Goal: Complete application form: Complete application form

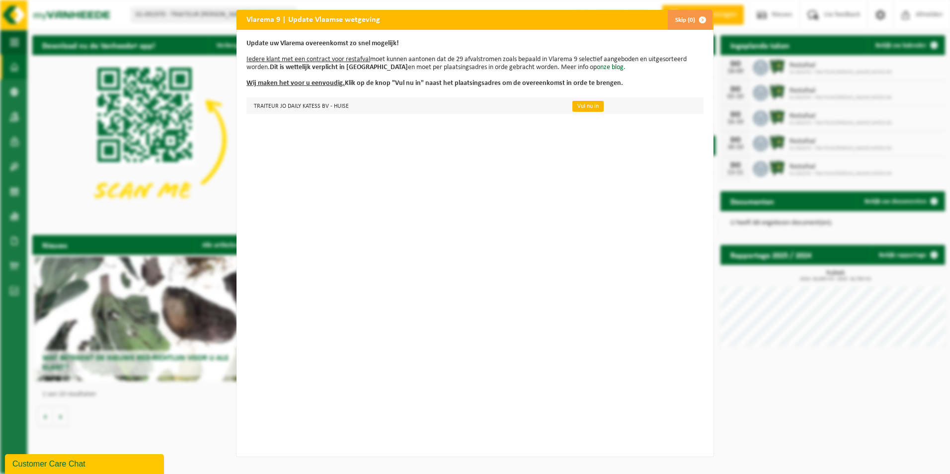
click at [573, 105] on link "Vul nu in" at bounding box center [588, 106] width 31 height 11
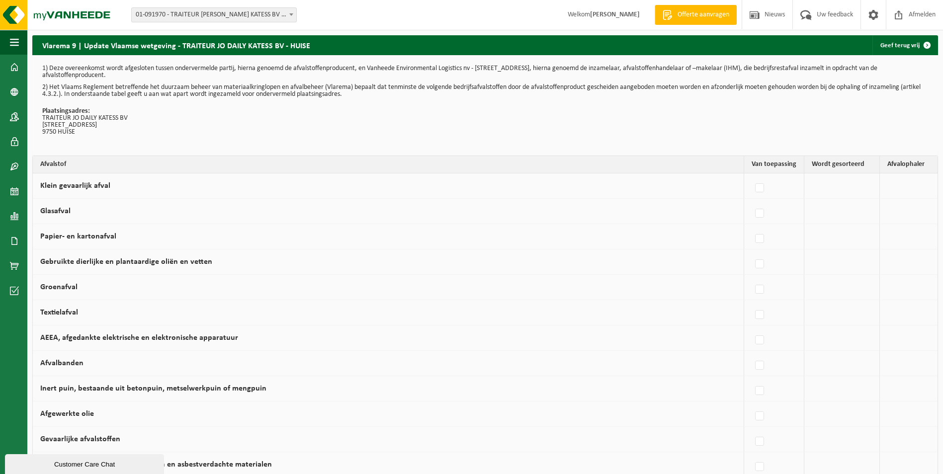
drag, startPoint x: 771, startPoint y: 121, endPoint x: 897, endPoint y: 137, distance: 126.8
click at [897, 126] on div "1) Deze overeenkomst wordt afgesloten tussen ondervermelde partij, hierna genoe…" at bounding box center [485, 105] width 906 height 100
drag, startPoint x: 897, startPoint y: 137, endPoint x: 849, endPoint y: 181, distance: 65.4
click at [849, 181] on td at bounding box center [842, 185] width 76 height 25
click at [764, 213] on label at bounding box center [760, 213] width 14 height 15
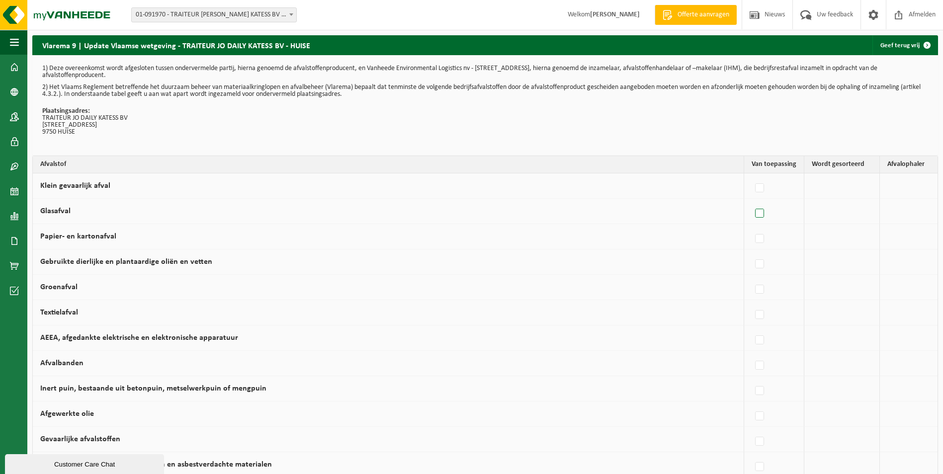
click at [752, 201] on input "Glasafval" at bounding box center [751, 201] width 0 height 0
checkbox input "true"
click at [682, 241] on label at bounding box center [685, 239] width 14 height 15
click at [677, 227] on input "Papier- en kartonafval" at bounding box center [676, 226] width 0 height 0
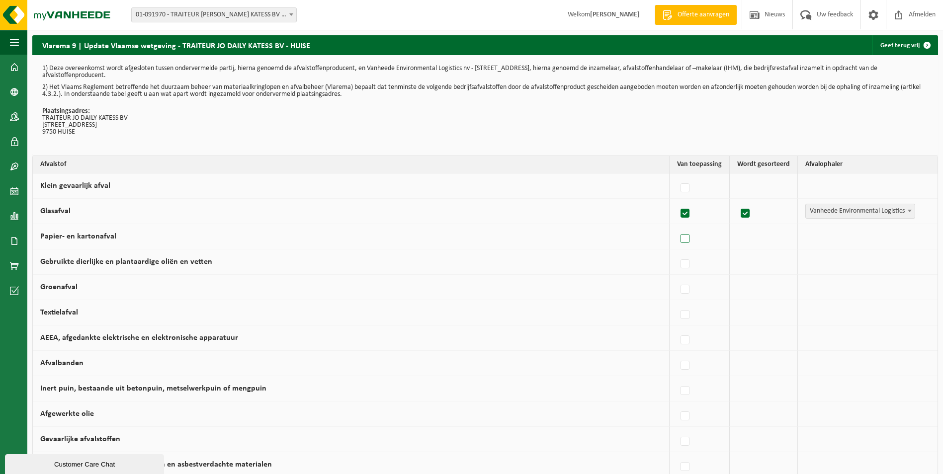
checkbox input "true"
click at [908, 211] on b at bounding box center [910, 211] width 4 height 2
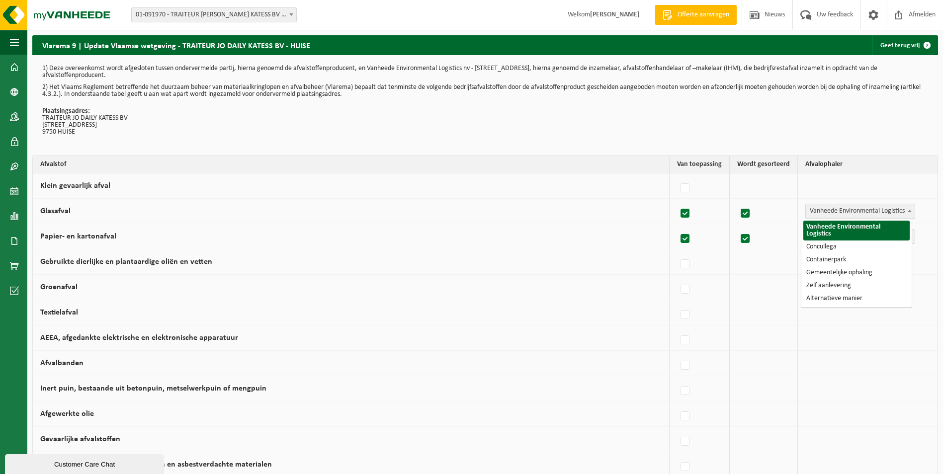
click at [905, 209] on span at bounding box center [910, 210] width 10 height 13
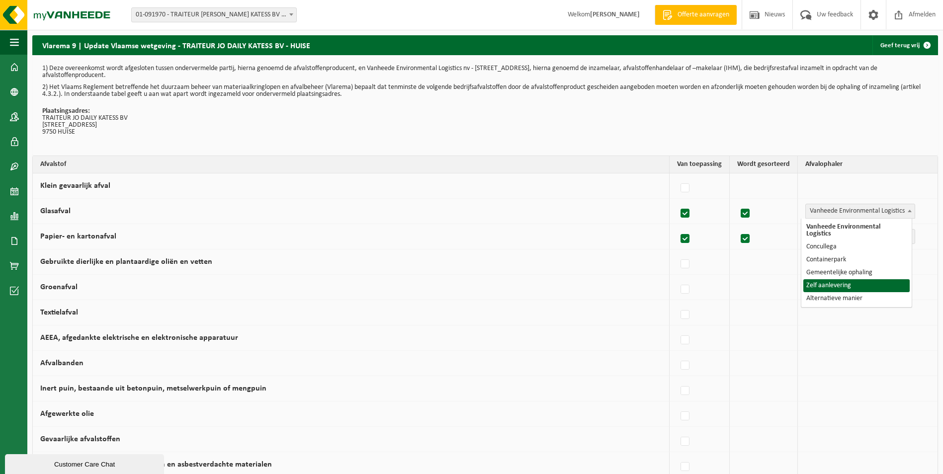
select select "Zelf aanlevering"
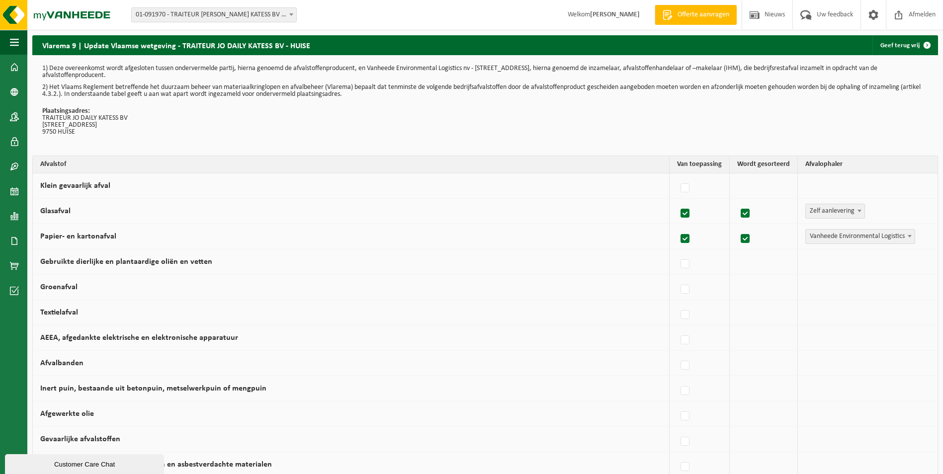
click at [905, 242] on span at bounding box center [910, 236] width 10 height 13
select select "Gemeentelijke ophaling"
click at [702, 265] on label at bounding box center [709, 264] width 14 height 15
click at [701, 252] on input "Gebruikte dierlijke en plantaardige oliën en vetten" at bounding box center [700, 252] width 0 height 0
checkbox input "true"
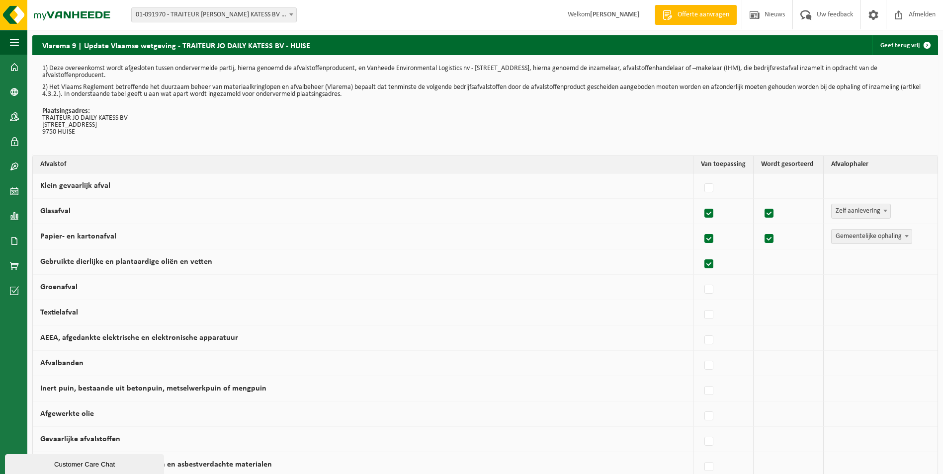
checkbox input "true"
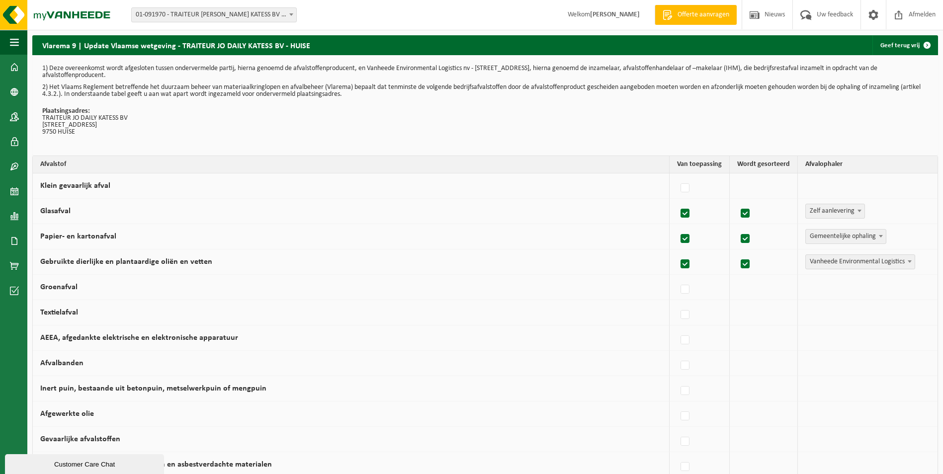
click at [683, 265] on label at bounding box center [685, 264] width 14 height 15
click at [677, 252] on input "Gebruikte dierlijke en plantaardige oliën en vetten" at bounding box center [676, 252] width 0 height 0
checkbox input "false"
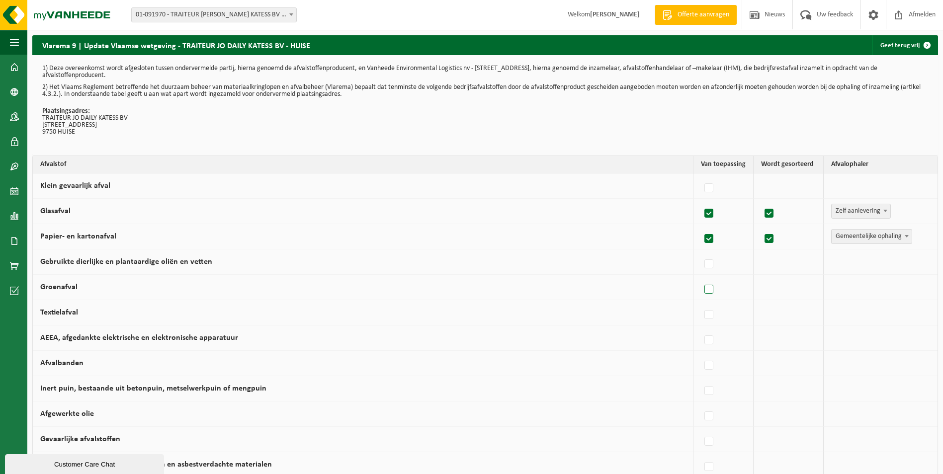
click at [705, 286] on label at bounding box center [709, 289] width 14 height 15
click at [701, 277] on input "Groenafval" at bounding box center [700, 277] width 0 height 0
checkbox input "true"
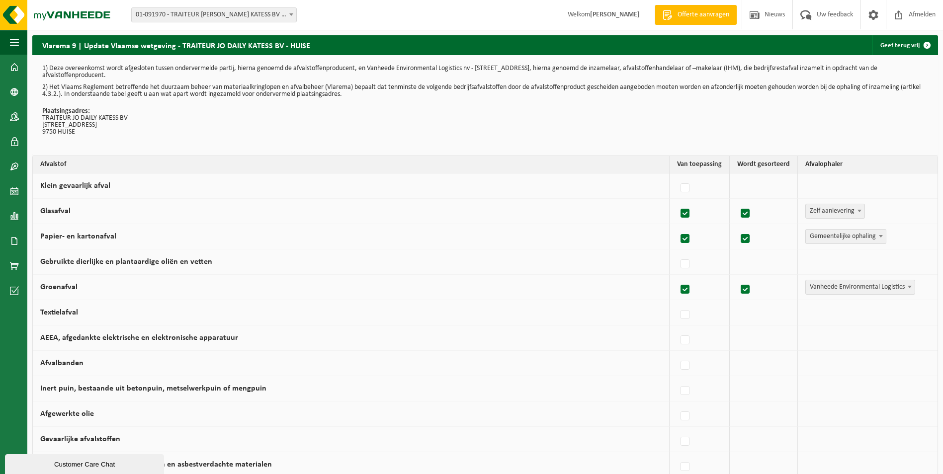
click at [905, 284] on span at bounding box center [910, 286] width 10 height 13
select select "Alternatieve manier"
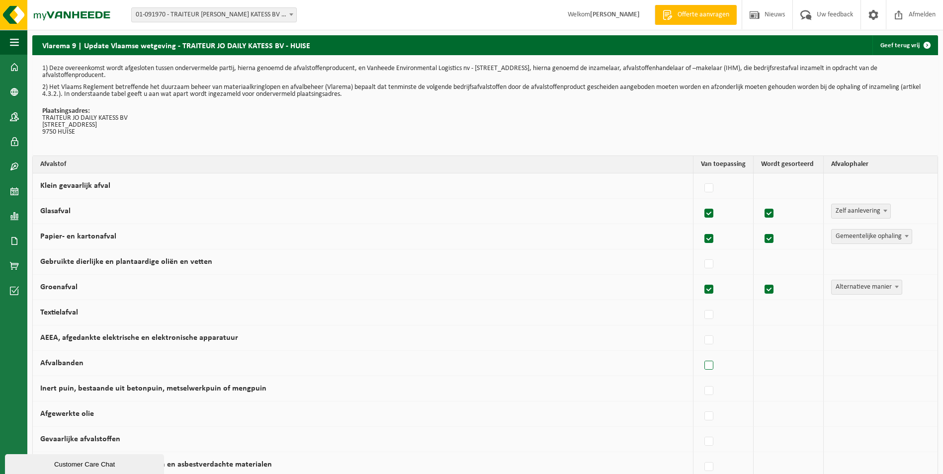
click at [702, 363] on label at bounding box center [709, 365] width 14 height 15
click at [701, 353] on input "Afvalbanden" at bounding box center [700, 353] width 0 height 0
checkbox input "true"
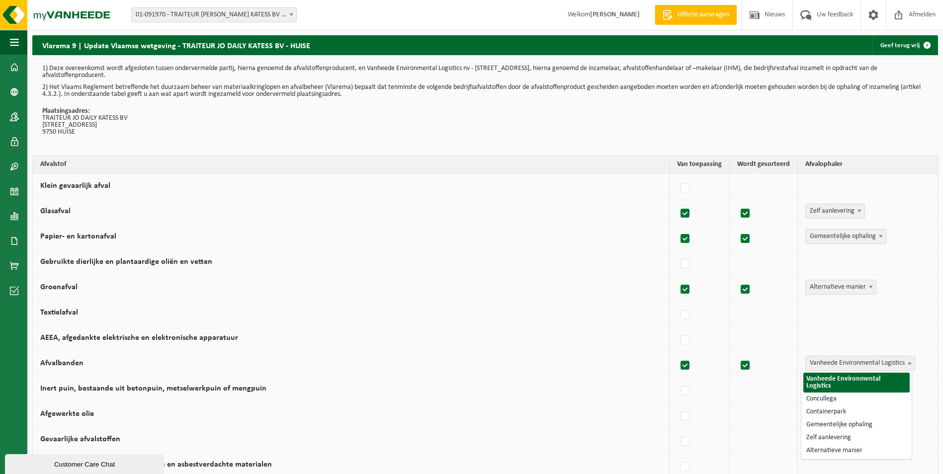
click at [876, 363] on span "Vanheede Environmental Logistics" at bounding box center [860, 363] width 109 height 14
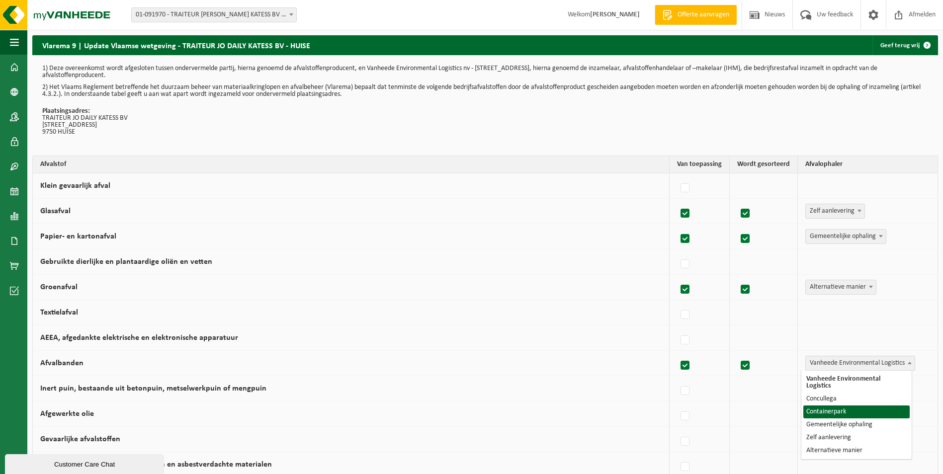
select select "Containerpark"
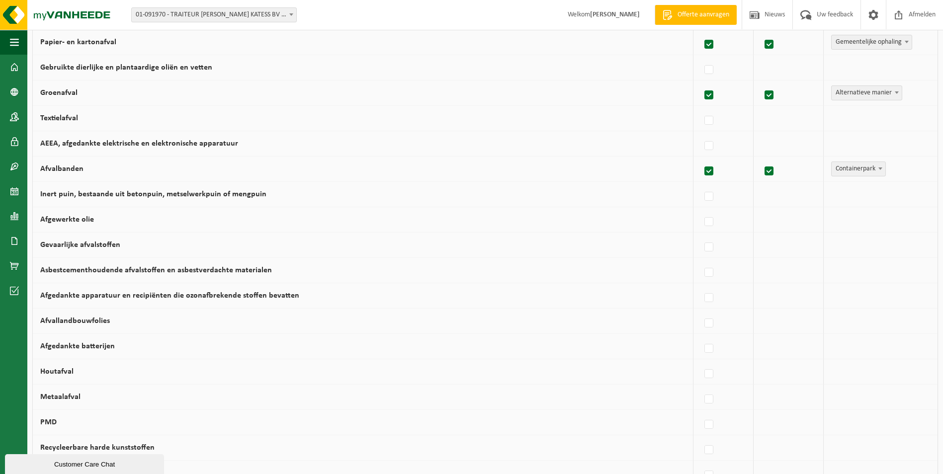
scroll to position [203, 0]
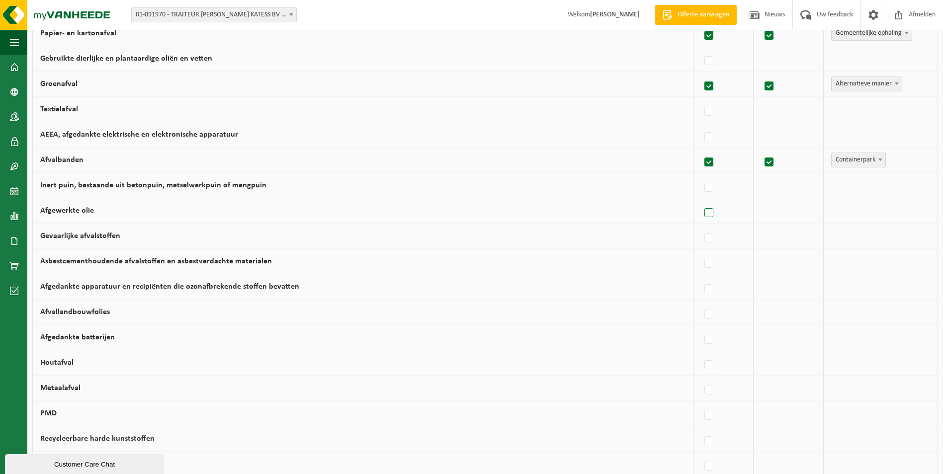
click at [702, 211] on label at bounding box center [709, 213] width 14 height 15
click at [701, 201] on input "Afgewerkte olie" at bounding box center [700, 200] width 0 height 0
checkbox input "true"
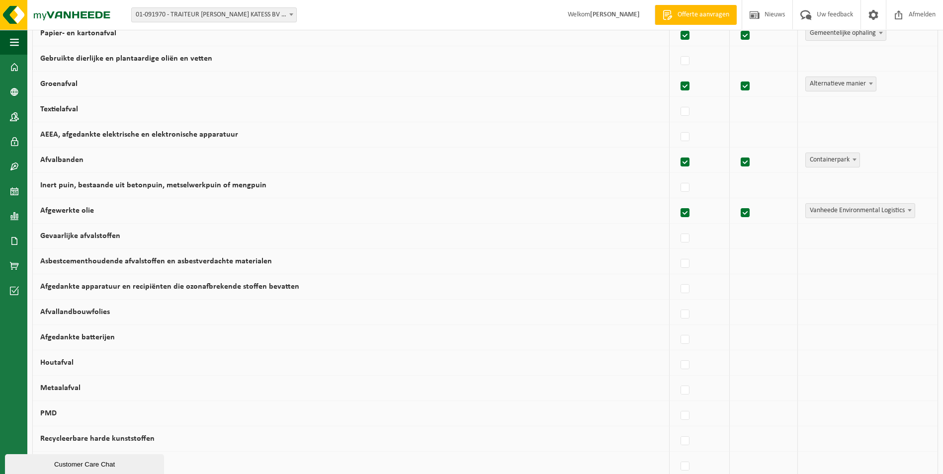
click at [860, 213] on span "Vanheede Environmental Logistics" at bounding box center [860, 211] width 109 height 14
select select "Containerpark"
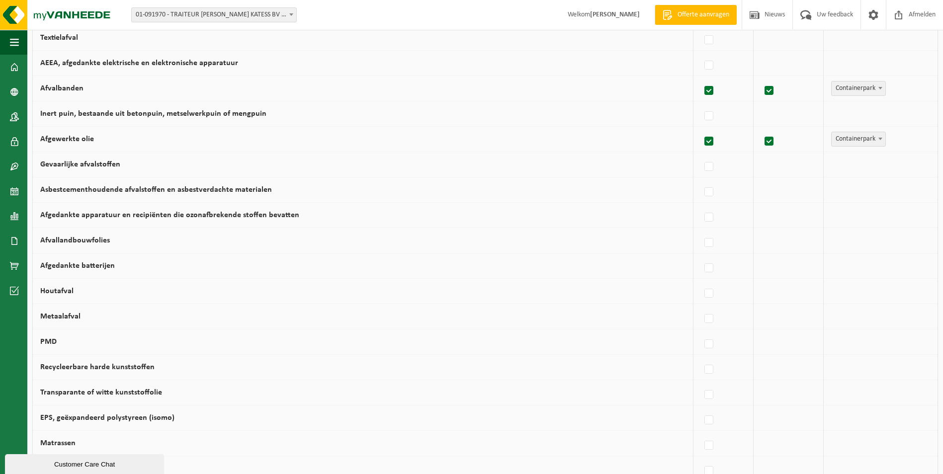
scroll to position [293, 0]
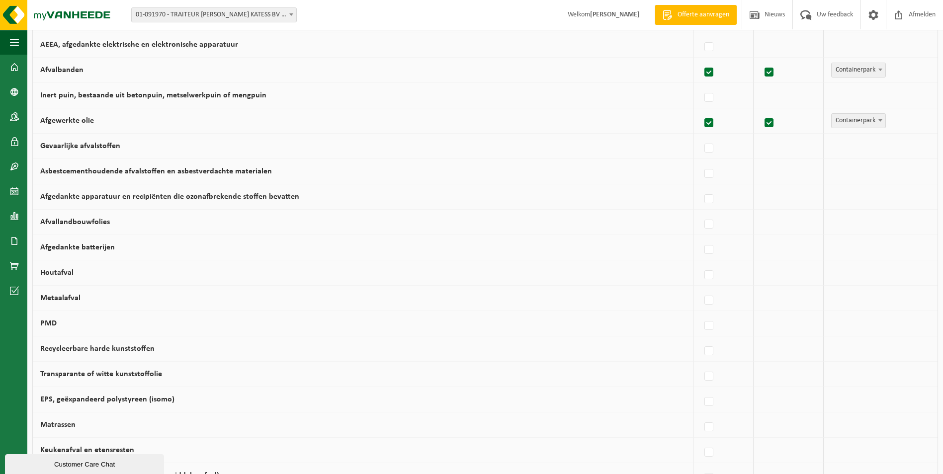
click at [709, 324] on label at bounding box center [709, 326] width 14 height 15
click at [701, 314] on input "PMD" at bounding box center [700, 313] width 0 height 0
checkbox input "true"
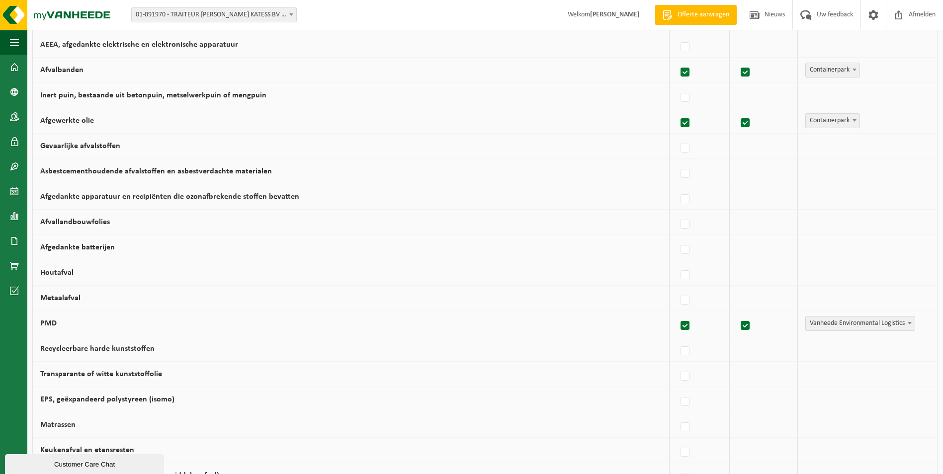
click at [829, 322] on span "Vanheede Environmental Logistics" at bounding box center [860, 324] width 109 height 14
select select "Gemeentelijke ophaling"
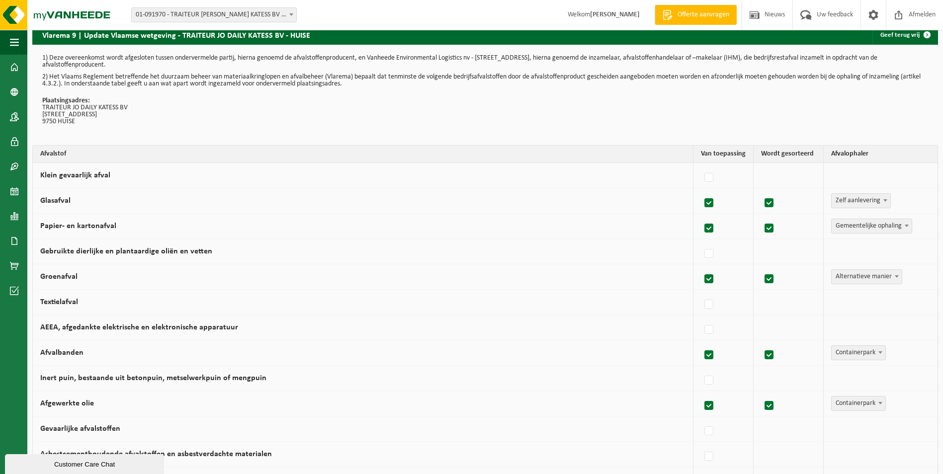
scroll to position [0, 0]
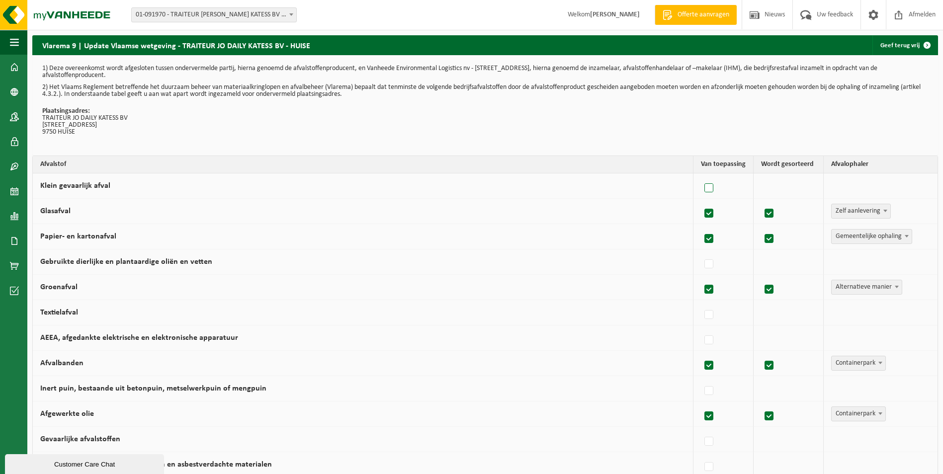
click at [706, 191] on label at bounding box center [709, 188] width 14 height 15
click at [701, 176] on input "Klein gevaarlijk afval" at bounding box center [700, 175] width 0 height 0
checkbox input "true"
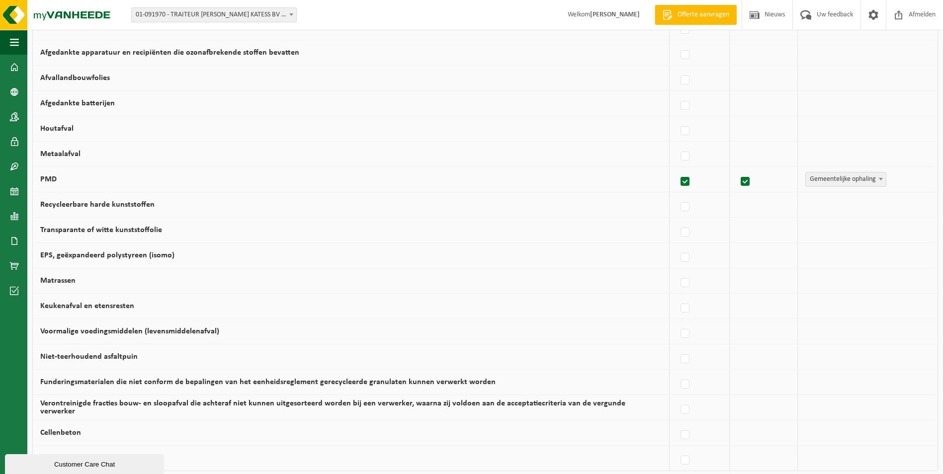
scroll to position [452, 0]
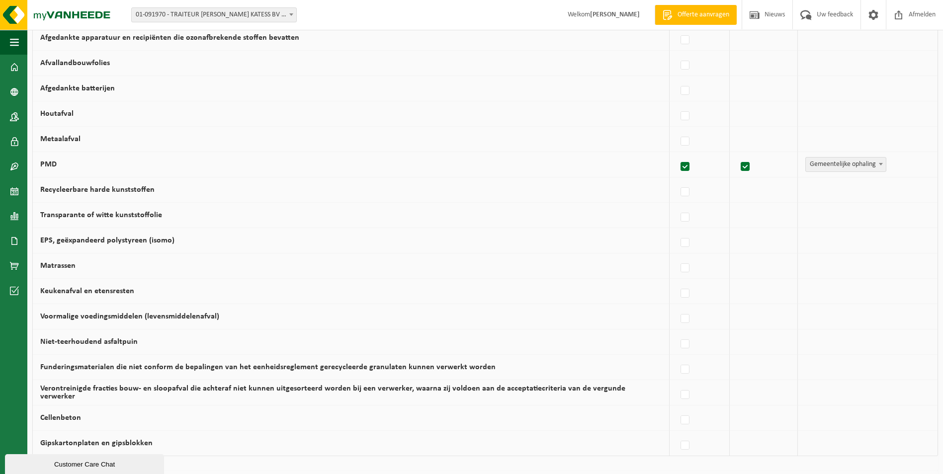
click at [119, 291] on label "Keukenafval en etensresten" at bounding box center [87, 291] width 94 height 8
click at [676, 281] on input "Keukenafval en etensresten" at bounding box center [676, 281] width 0 height 0
checkbox input "true"
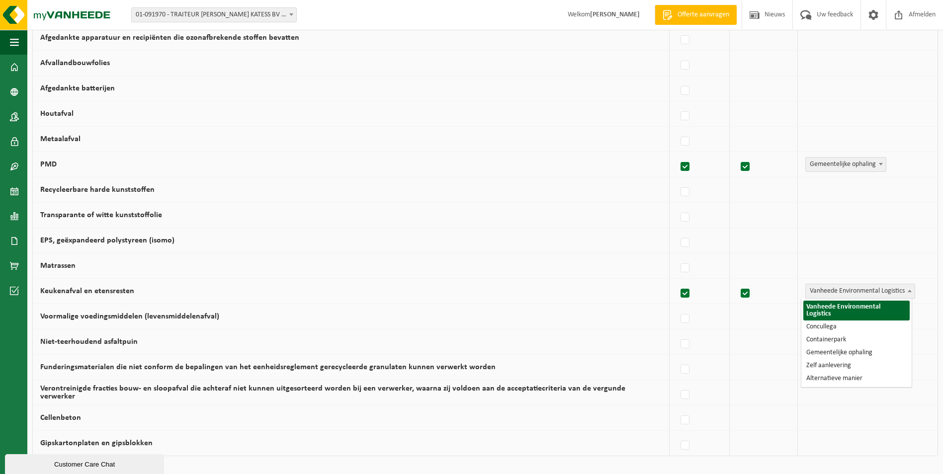
click at [835, 289] on span "Vanheede Environmental Logistics" at bounding box center [860, 291] width 109 height 14
select select "Concullega"
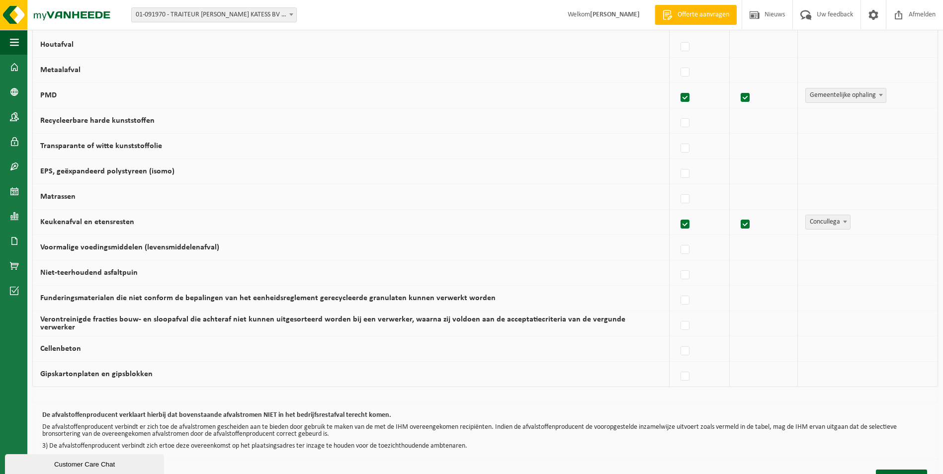
scroll to position [557, 0]
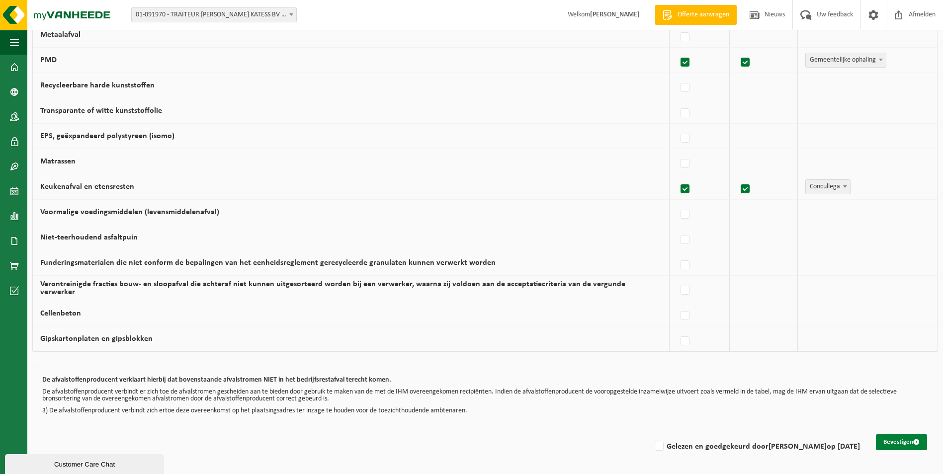
click at [898, 441] on button "Bevestigen" at bounding box center [901, 442] width 51 height 16
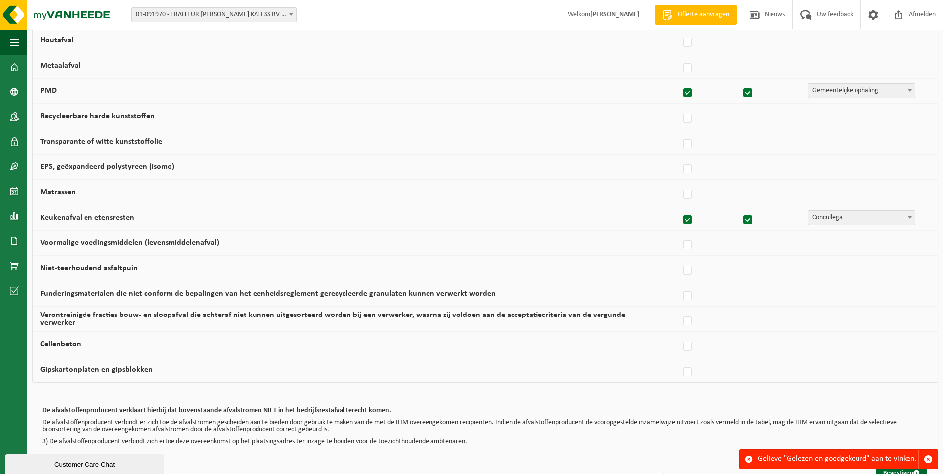
scroll to position [557, 0]
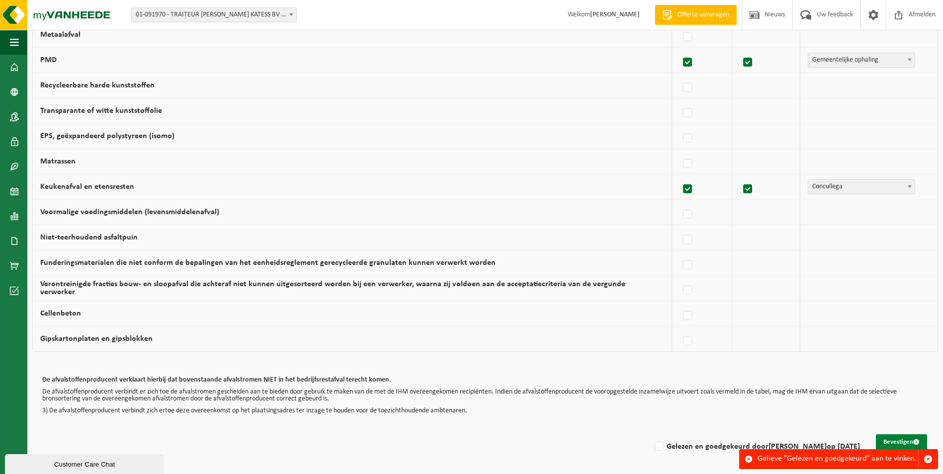
click at [892, 439] on button "Bevestigen" at bounding box center [901, 442] width 51 height 16
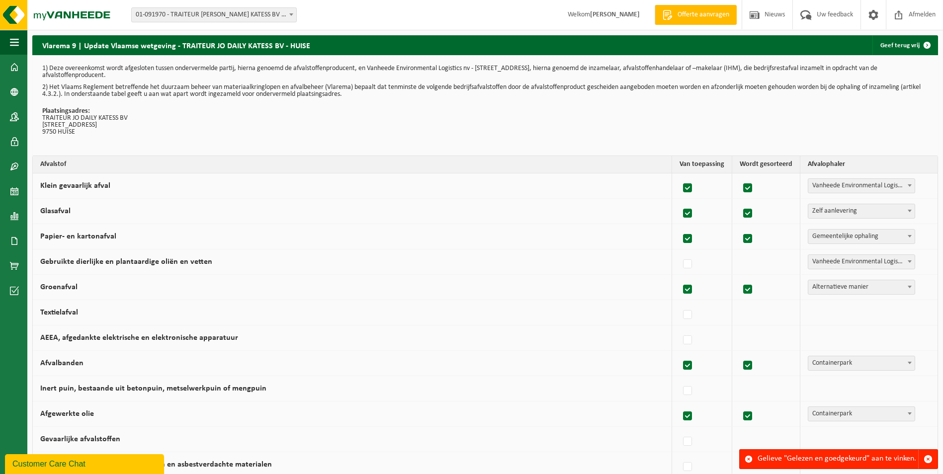
click at [864, 466] on div "Gelieve "Gelezen en goedgekeurd" aan te vinken." at bounding box center [838, 459] width 161 height 19
click at [863, 458] on div "Gelieve "Gelezen en goedgekeurd" aan te vinken." at bounding box center [838, 459] width 161 height 19
click at [889, 49] on link "Geef terug vrij" at bounding box center [904, 45] width 65 height 20
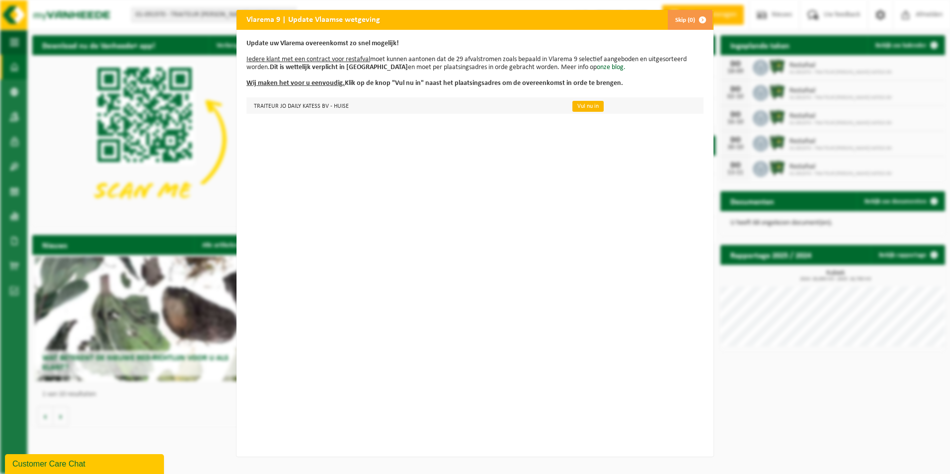
click at [576, 105] on link "Vul nu in" at bounding box center [588, 106] width 31 height 11
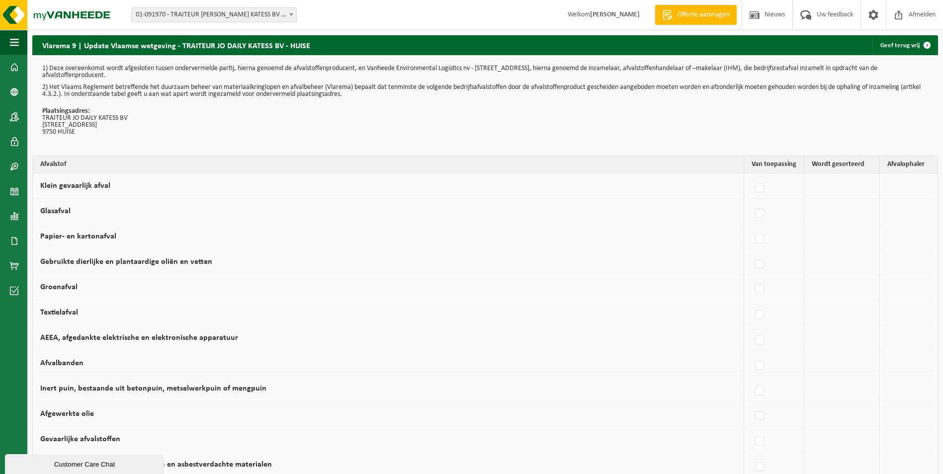
click at [757, 187] on label at bounding box center [760, 188] width 14 height 15
click at [752, 176] on input "Klein gevaarlijk afval" at bounding box center [751, 175] width 0 height 0
checkbox input "true"
click at [678, 212] on label at bounding box center [685, 213] width 14 height 15
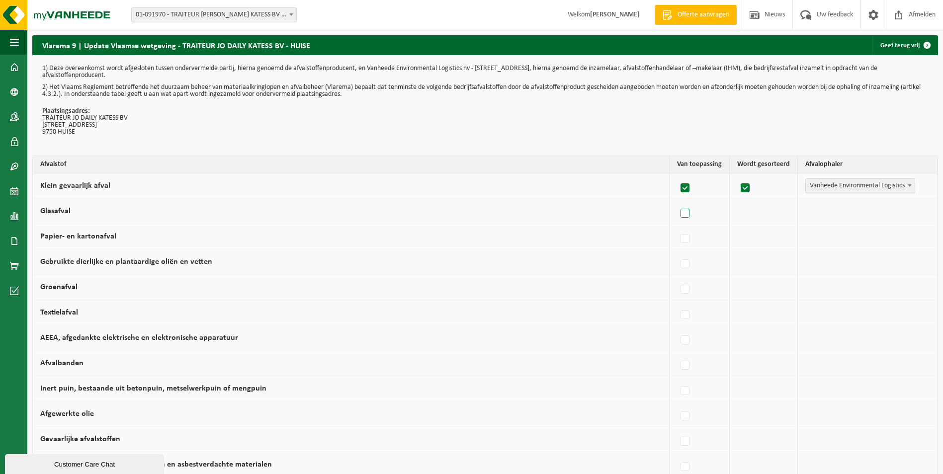
click at [677, 201] on input "Glasafval" at bounding box center [676, 201] width 0 height 0
checkbox input "true"
click at [905, 207] on span at bounding box center [910, 210] width 10 height 13
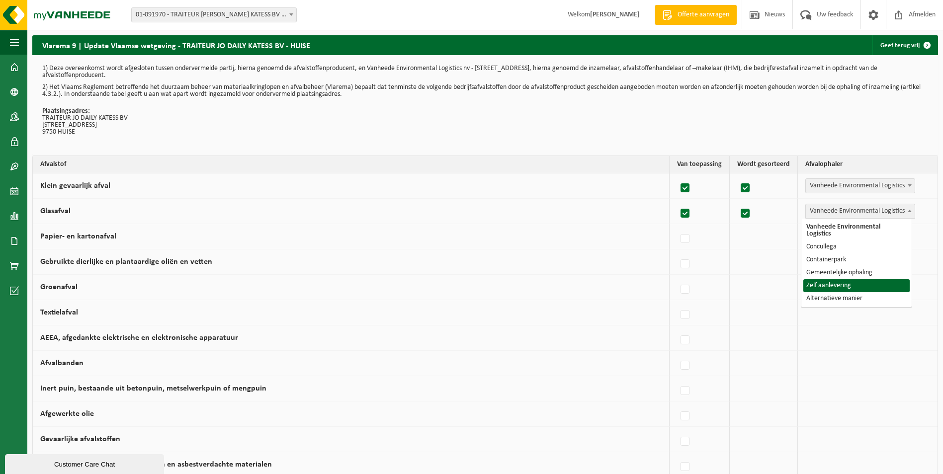
select select "Zelf aanlevering"
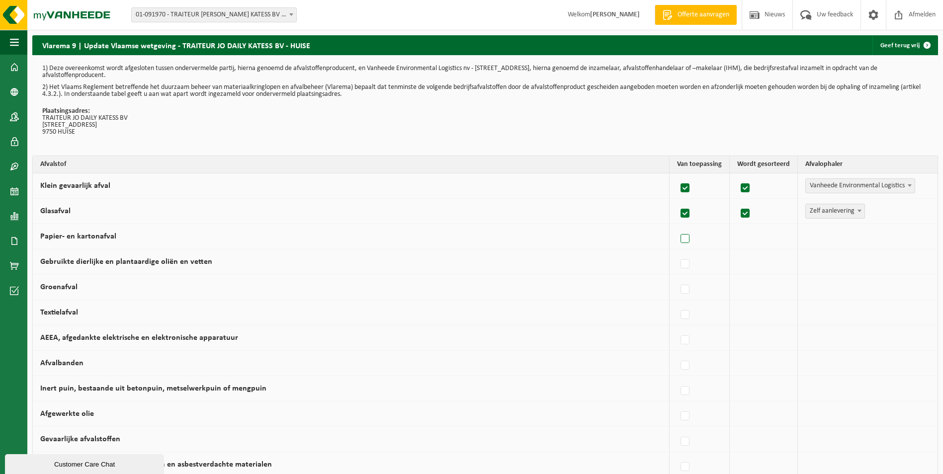
click at [681, 241] on label at bounding box center [685, 239] width 14 height 15
click at [677, 227] on input "Papier- en kartonafval" at bounding box center [676, 226] width 0 height 0
checkbox input "true"
click at [899, 232] on span "Vanheede Environmental Logistics" at bounding box center [860, 237] width 109 height 14
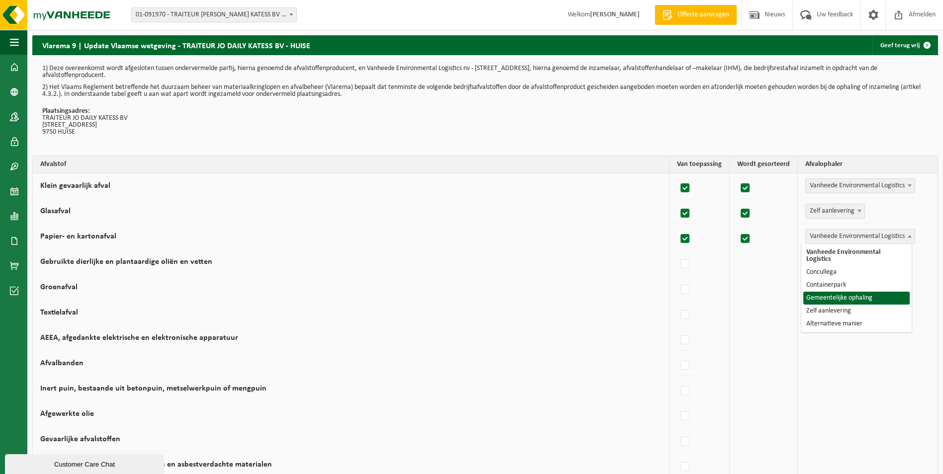
select select "Gemeentelijke ophaling"
click at [684, 291] on label at bounding box center [685, 289] width 14 height 15
click at [677, 277] on input "Groenafval" at bounding box center [676, 277] width 0 height 0
checkbox input "true"
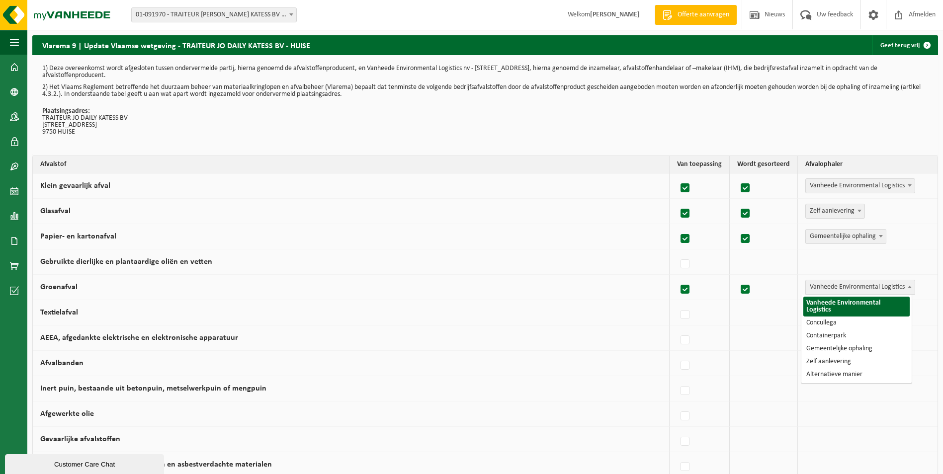
click at [874, 289] on span "Vanheede Environmental Logistics" at bounding box center [860, 287] width 109 height 14
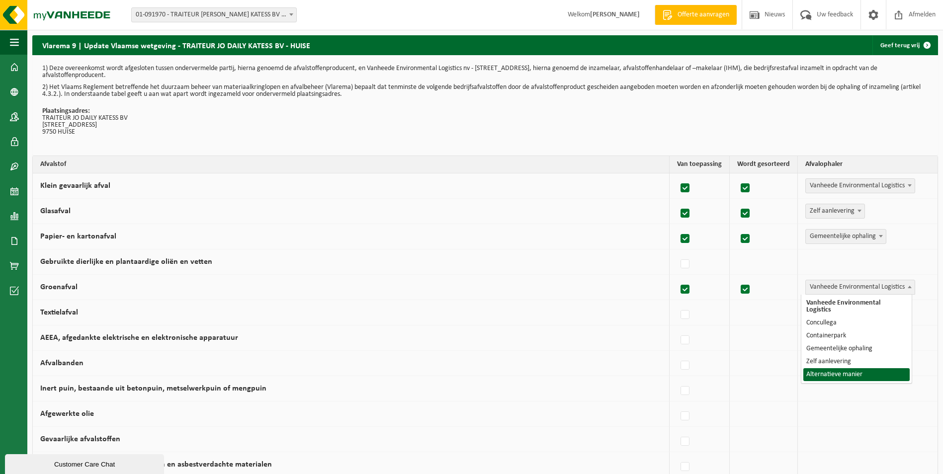
select select "Alternatieve manier"
click at [686, 366] on label at bounding box center [685, 365] width 14 height 15
click at [677, 353] on input "Afvalbanden" at bounding box center [676, 353] width 0 height 0
checkbox input "true"
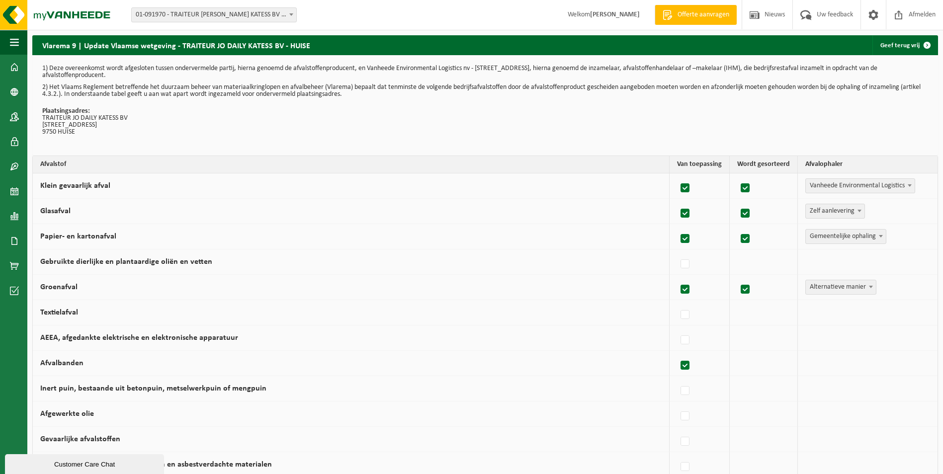
checkbox input "true"
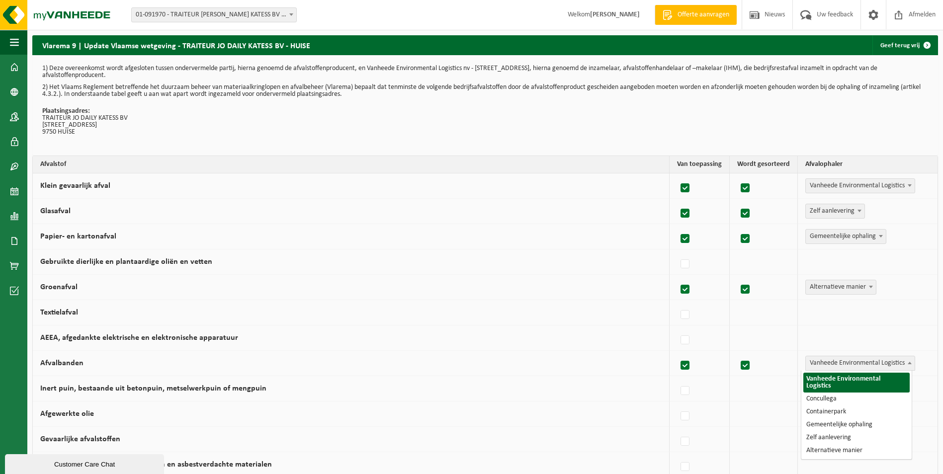
click at [849, 366] on span "Vanheede Environmental Logistics" at bounding box center [860, 363] width 109 height 14
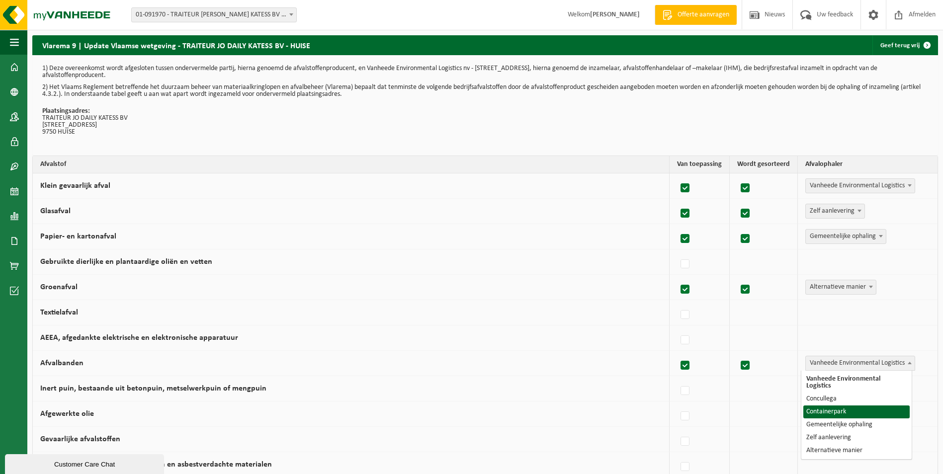
select select "Containerpark"
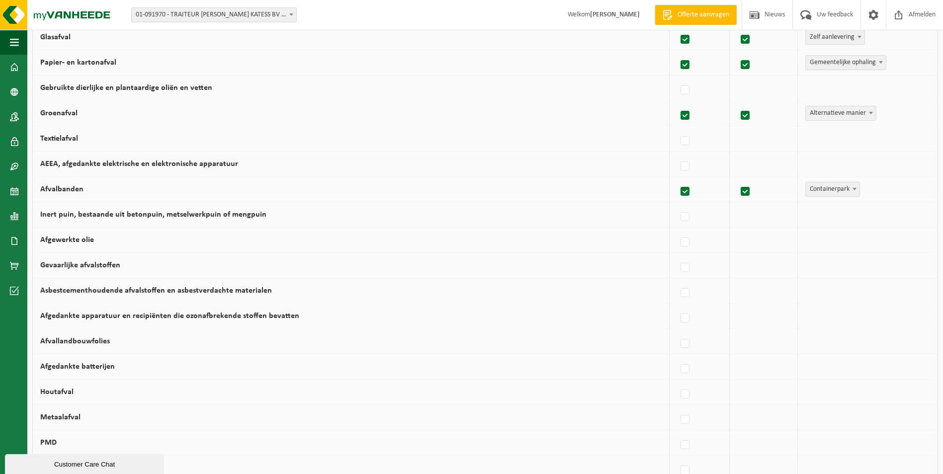
scroll to position [180, 0]
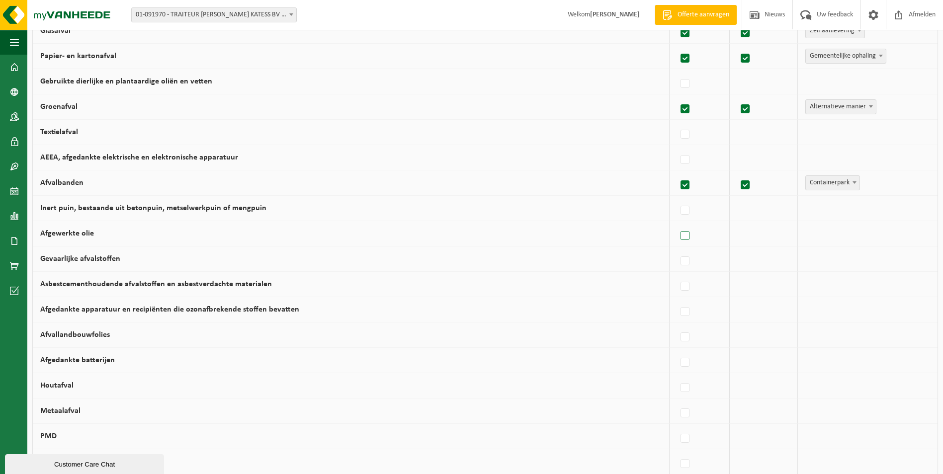
click at [679, 233] on label at bounding box center [685, 236] width 14 height 15
click at [677, 224] on input "Afgewerkte olie" at bounding box center [676, 223] width 0 height 0
checkbox input "true"
click at [834, 231] on span "Vanheede Environmental Logistics" at bounding box center [860, 234] width 109 height 14
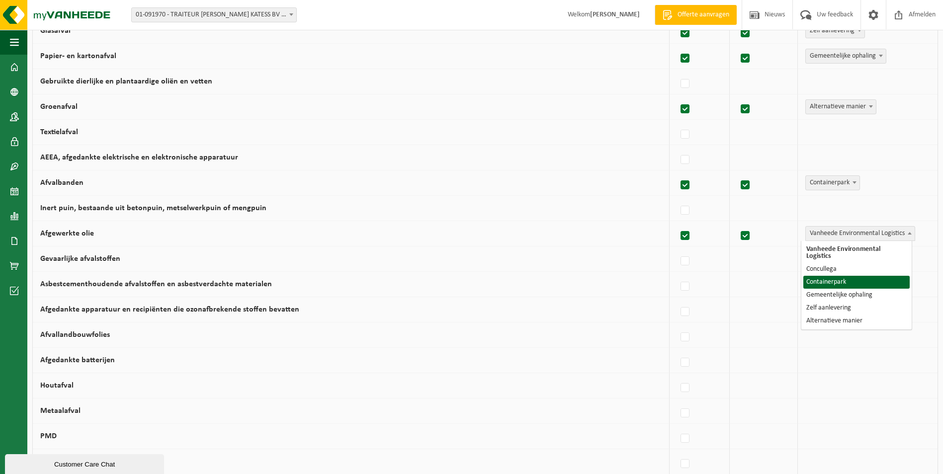
select select "Containerpark"
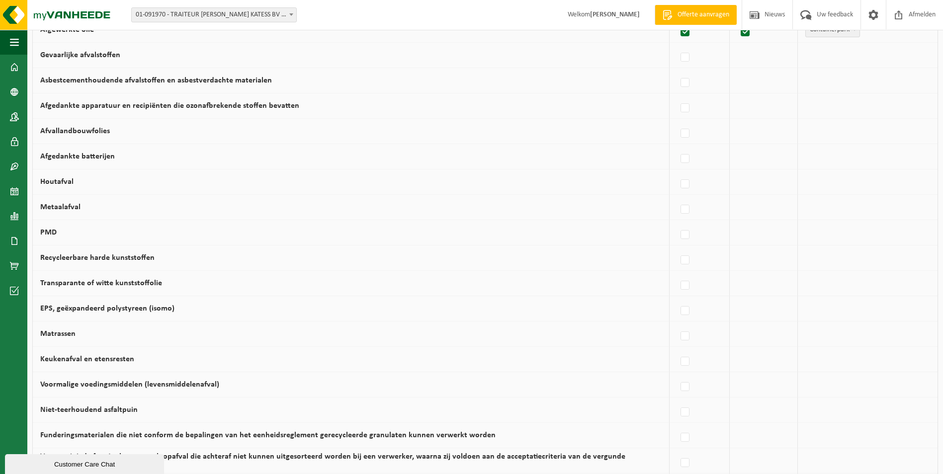
scroll to position [395, 0]
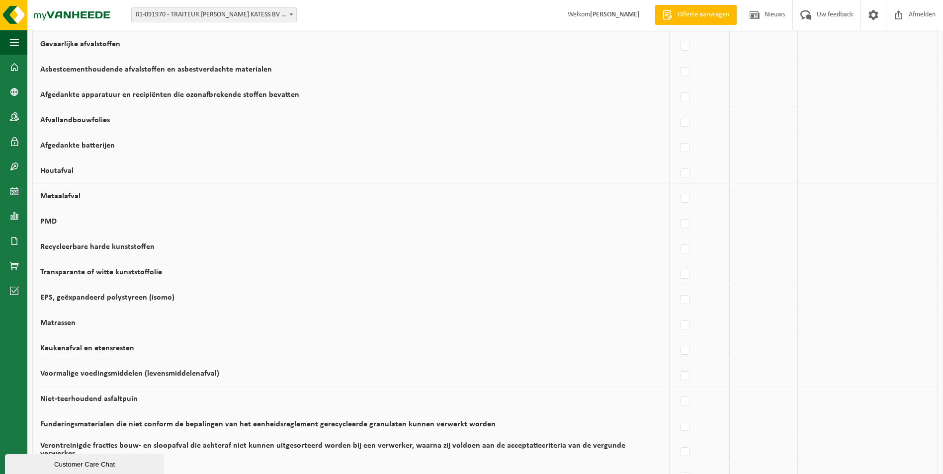
click at [691, 226] on div at bounding box center [699, 222] width 45 height 20
click at [680, 223] on label at bounding box center [685, 224] width 14 height 15
click at [677, 212] on input "PMD" at bounding box center [676, 211] width 0 height 0
checkbox input "true"
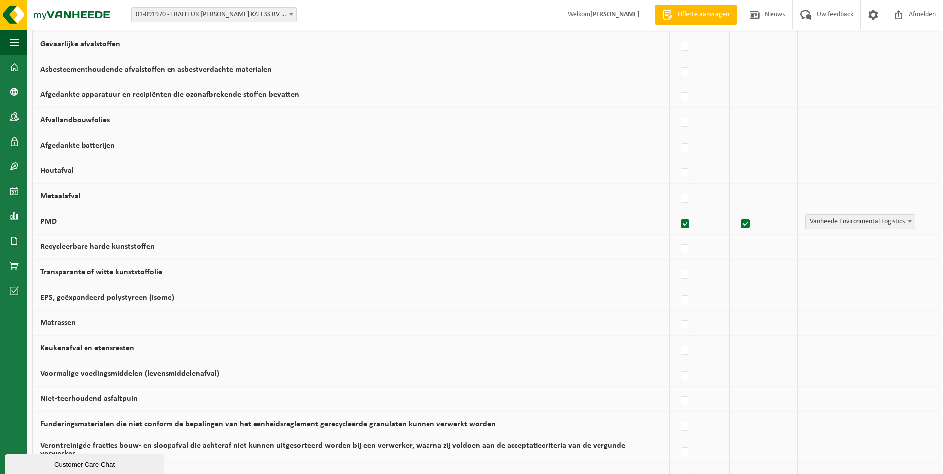
click at [905, 227] on span at bounding box center [910, 221] width 10 height 13
select select "Gemeentelijke ophaling"
click at [139, 350] on td "Keukenafval en etensresten" at bounding box center [351, 348] width 637 height 25
drag, startPoint x: 129, startPoint y: 349, endPoint x: 658, endPoint y: 366, distance: 528.6
click at [533, 361] on td "Keukenafval en etensresten" at bounding box center [351, 348] width 637 height 25
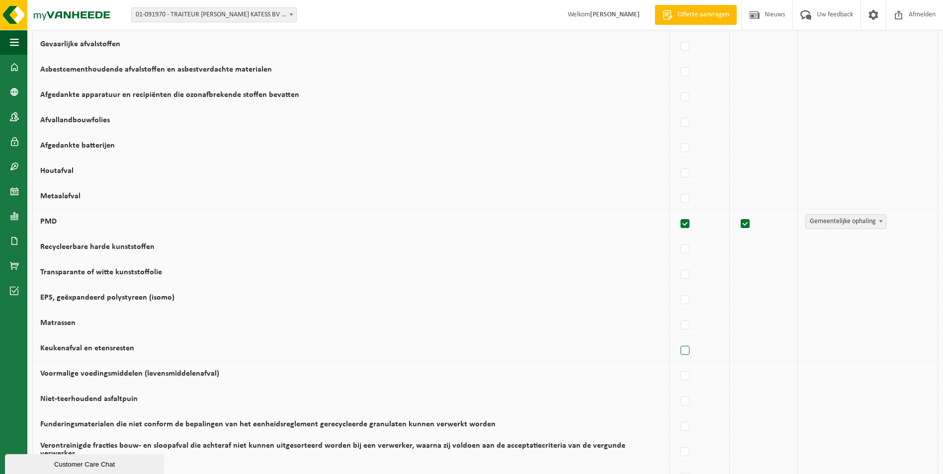
click at [678, 353] on label at bounding box center [685, 350] width 14 height 15
click at [677, 338] on input "Keukenafval en etensresten" at bounding box center [676, 338] width 0 height 0
checkbox input "true"
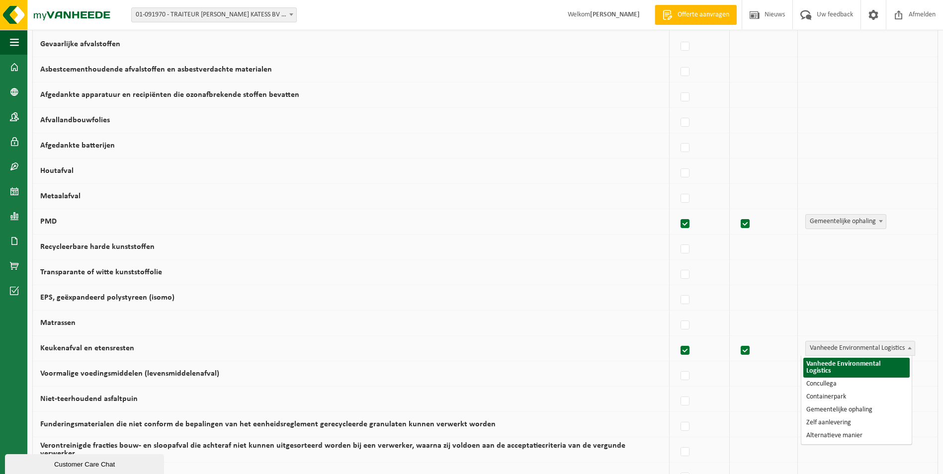
click at [837, 350] on span "Vanheede Environmental Logistics" at bounding box center [860, 348] width 109 height 14
select select "Concullega"
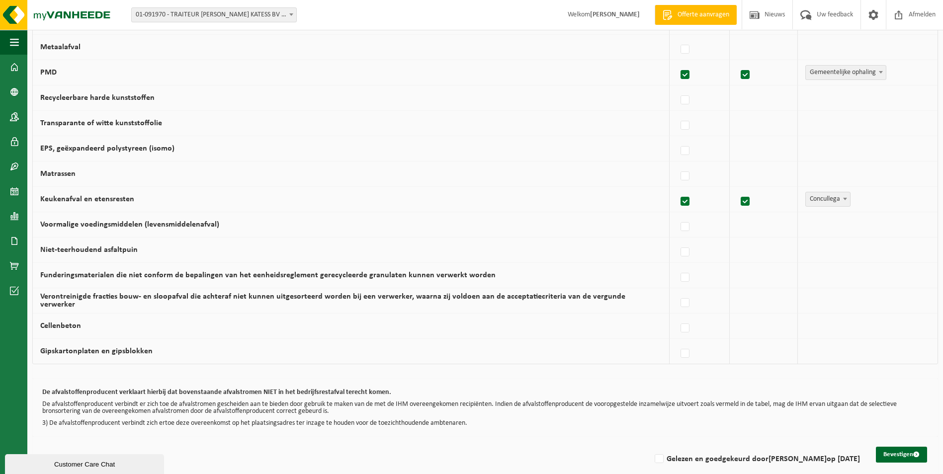
scroll to position [557, 0]
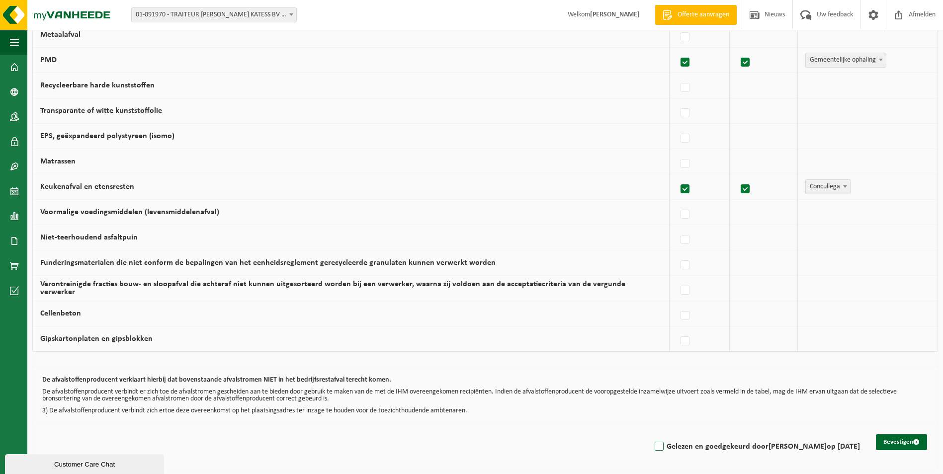
click at [661, 444] on label "Gelezen en goedgekeurd door KATE BENOOT op 05/09/25" at bounding box center [756, 446] width 207 height 15
click at [651, 434] on input "Gelezen en goedgekeurd door KATE BENOOT op 05/09/25" at bounding box center [651, 434] width 0 height 0
checkbox input "true"
click at [906, 443] on button "Bevestigen" at bounding box center [901, 442] width 51 height 16
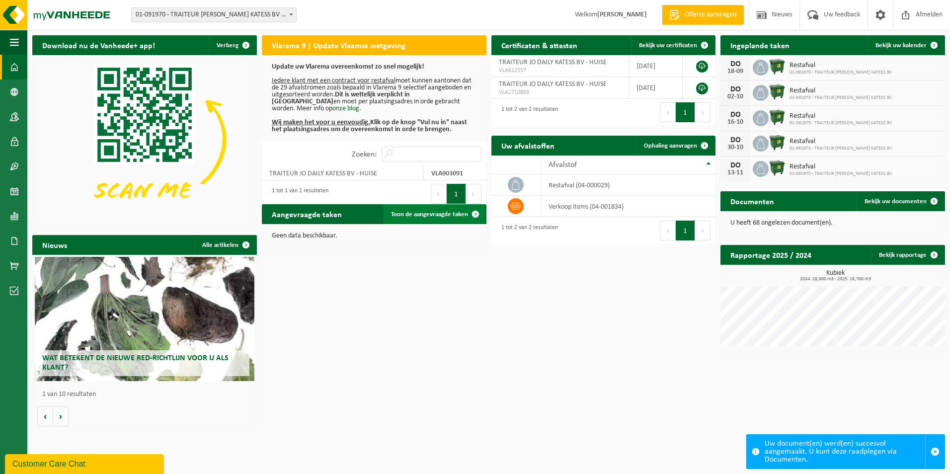
click at [445, 217] on span "Toon de aangevraagde taken" at bounding box center [429, 214] width 77 height 6
